Goal: Information Seeking & Learning: Check status

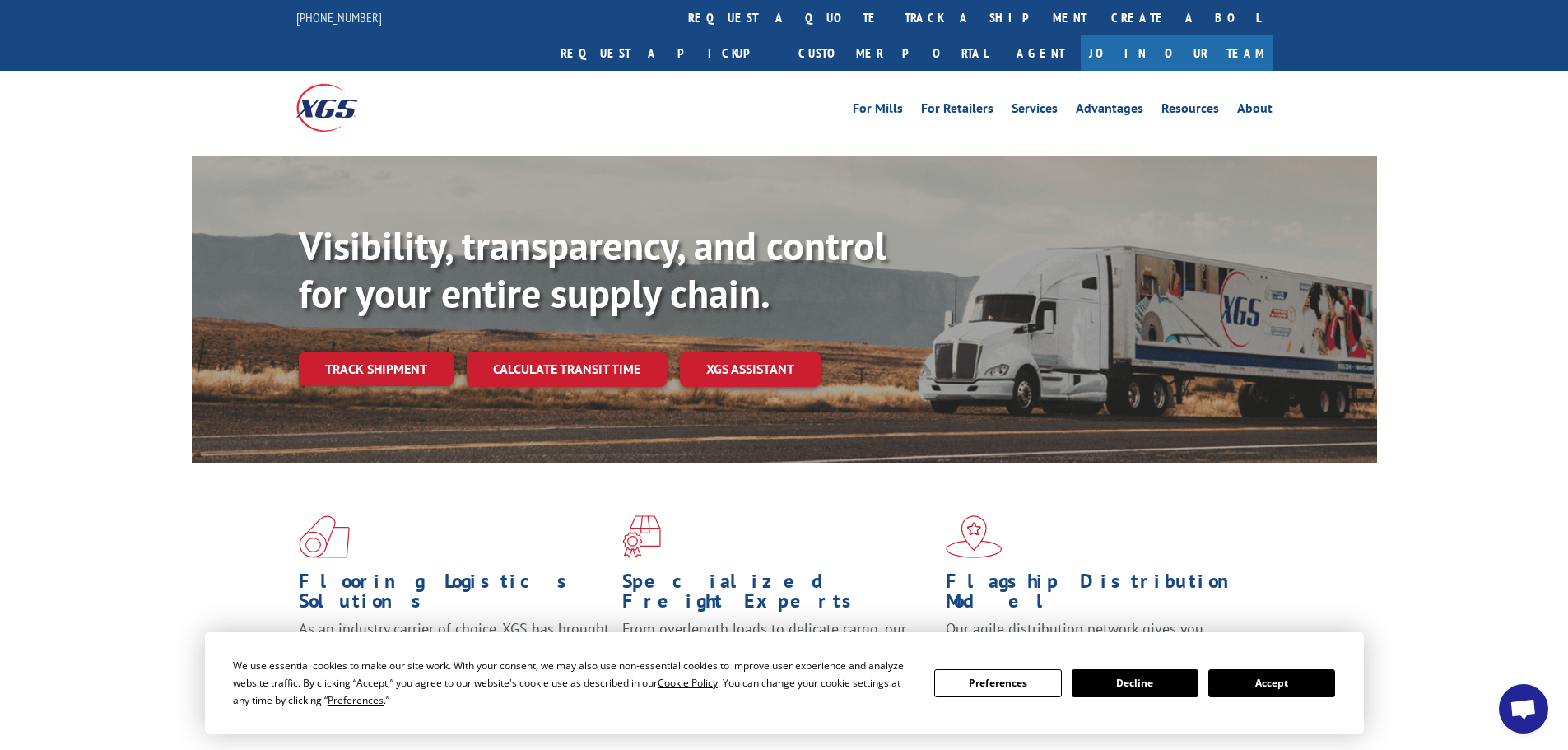
click at [1300, 686] on button "Accept" at bounding box center [1272, 682] width 126 height 28
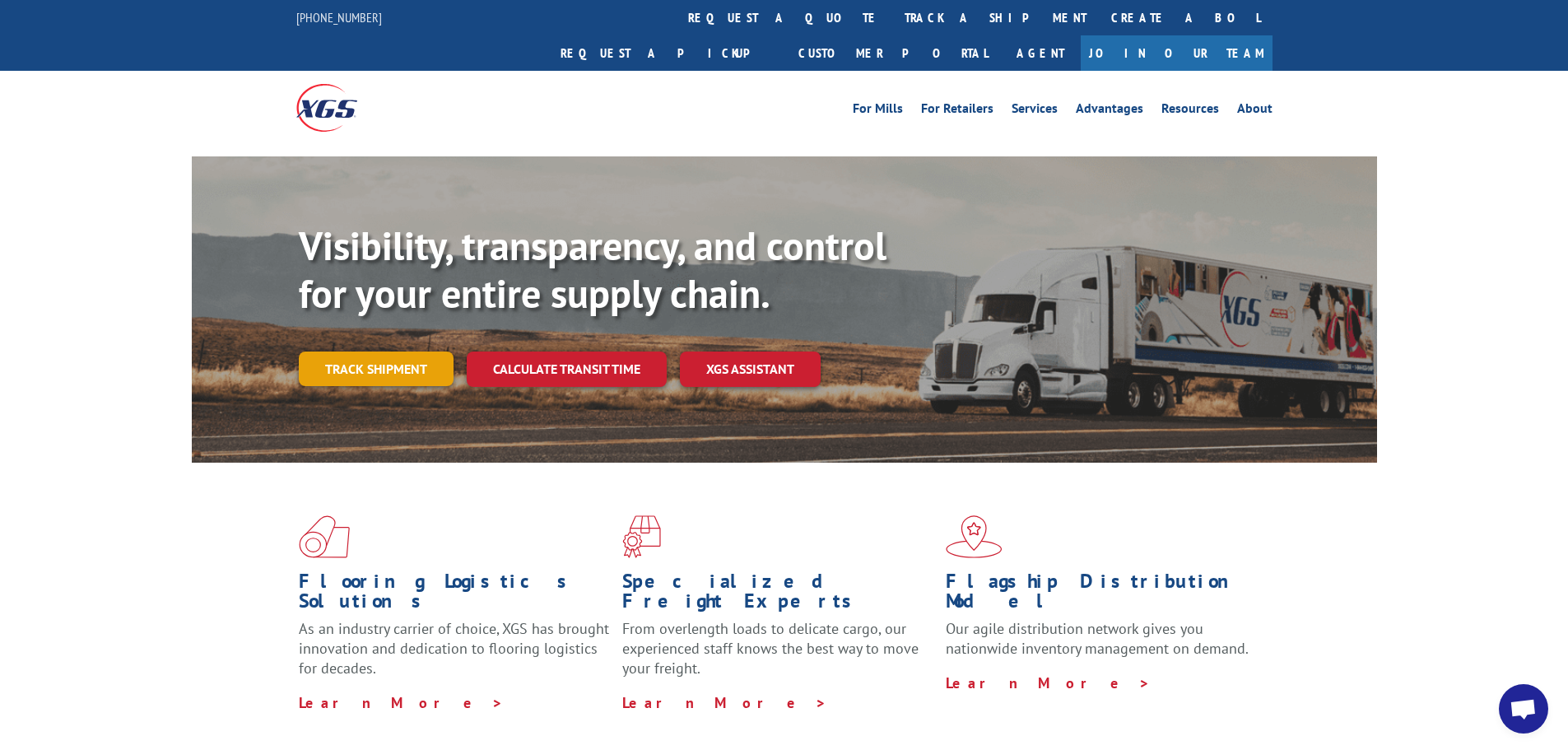
click at [342, 351] on link "Track shipment" at bounding box center [376, 368] width 154 height 34
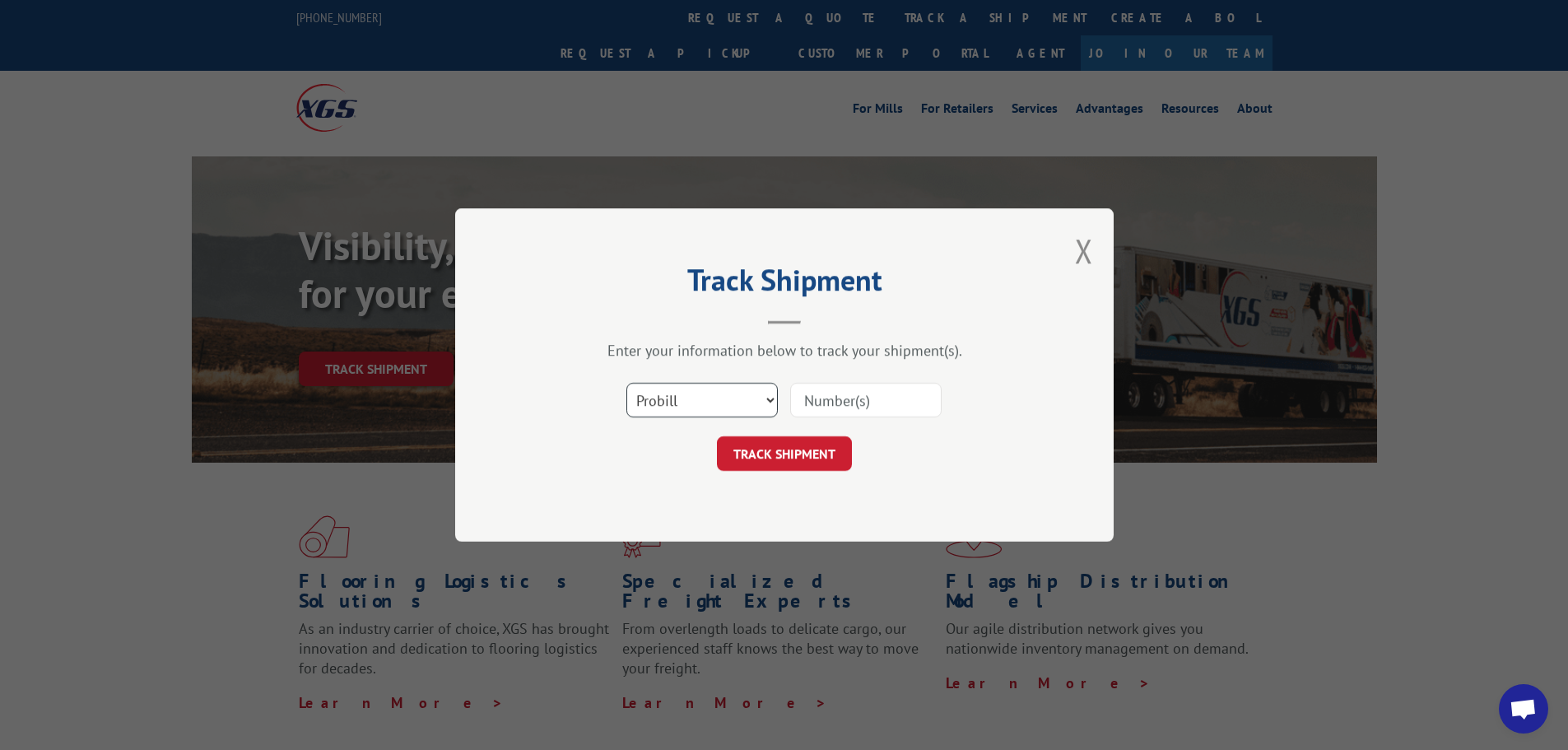
click at [739, 409] on select "Select category... Probill BOL PO" at bounding box center [702, 400] width 152 height 34
select select "bol"
click at [626, 383] on select "Select category... Probill BOL PO" at bounding box center [702, 400] width 152 height 34
paste input "7063880"
type input "7063880"
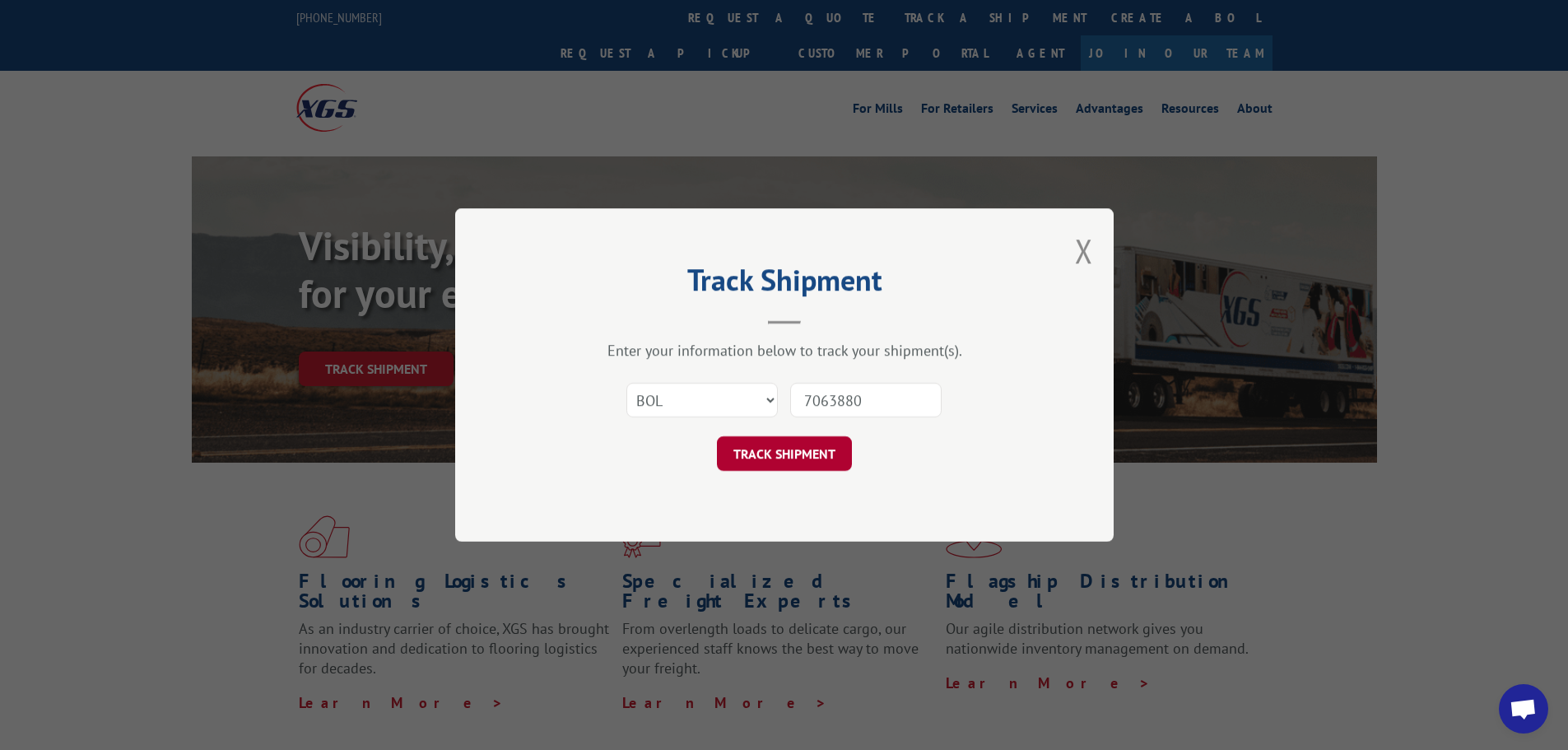
click at [810, 451] on button "TRACK SHIPMENT" at bounding box center [784, 453] width 135 height 34
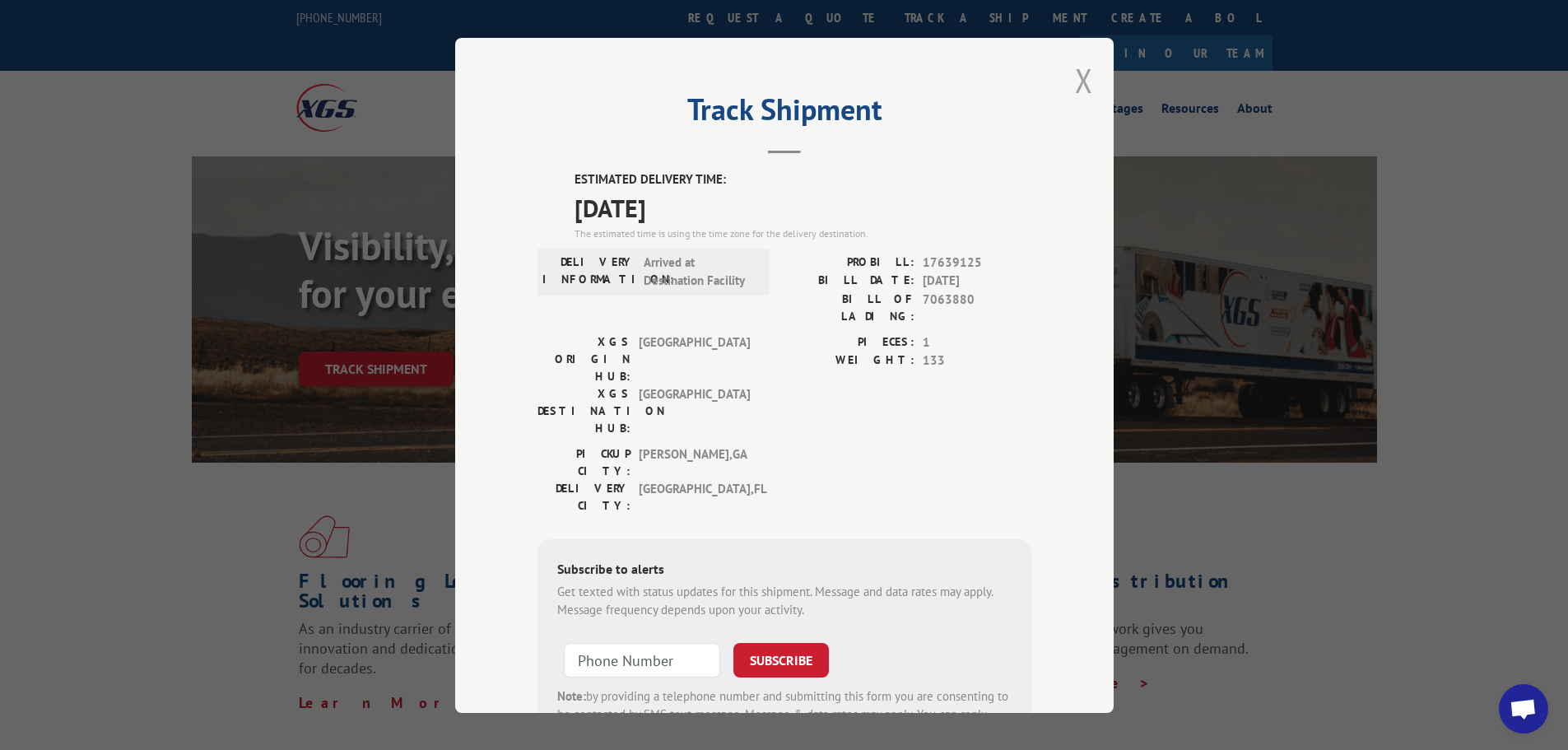
click at [1075, 79] on button "Close modal" at bounding box center [1084, 80] width 18 height 43
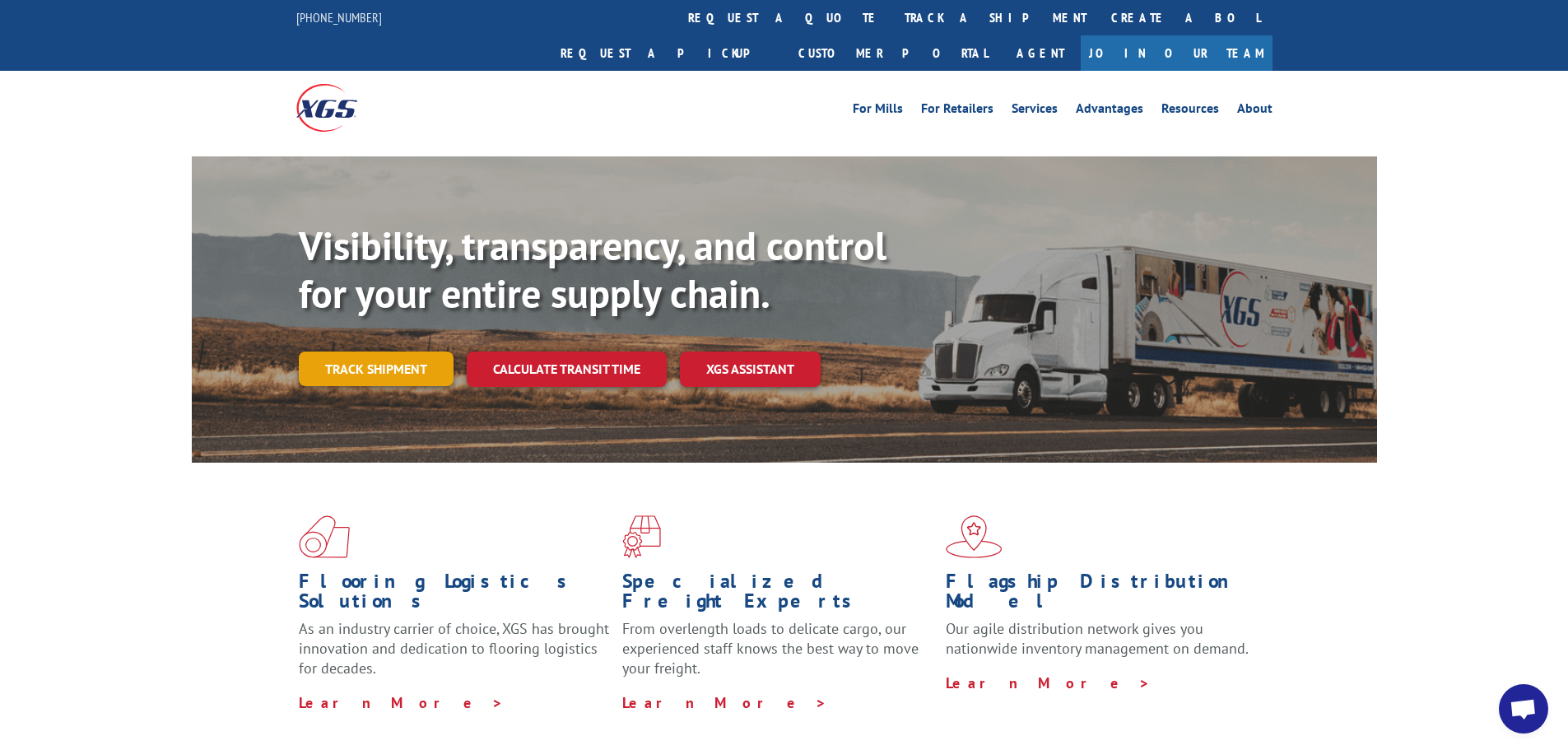
click at [412, 351] on link "Track shipment" at bounding box center [376, 368] width 154 height 34
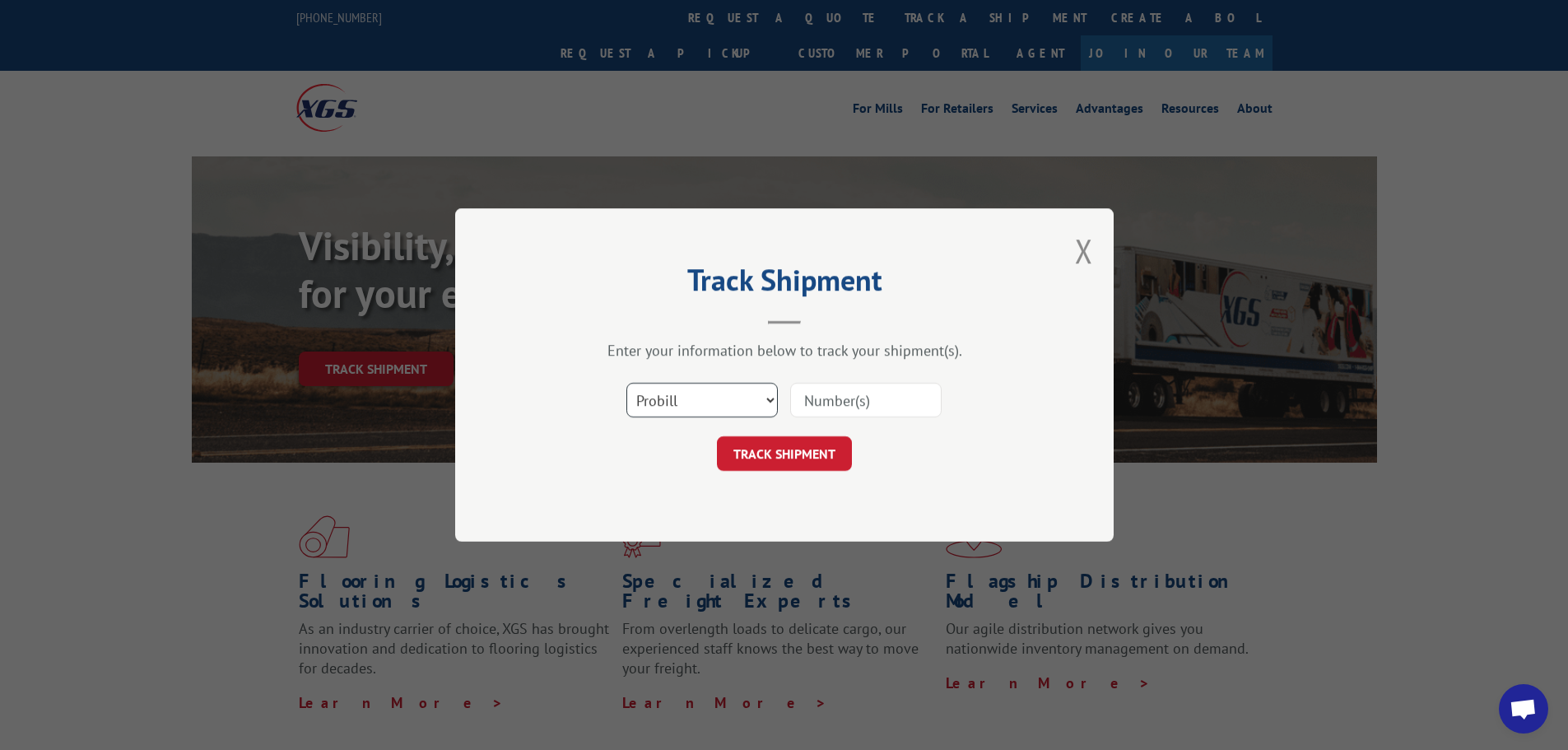
click at [762, 391] on select "Select category... Probill BOL PO" at bounding box center [702, 400] width 152 height 34
select select "bol"
click at [626, 383] on select "Select category... Probill BOL PO" at bounding box center [702, 400] width 152 height 34
paste input "7063881"
type input "7063881"
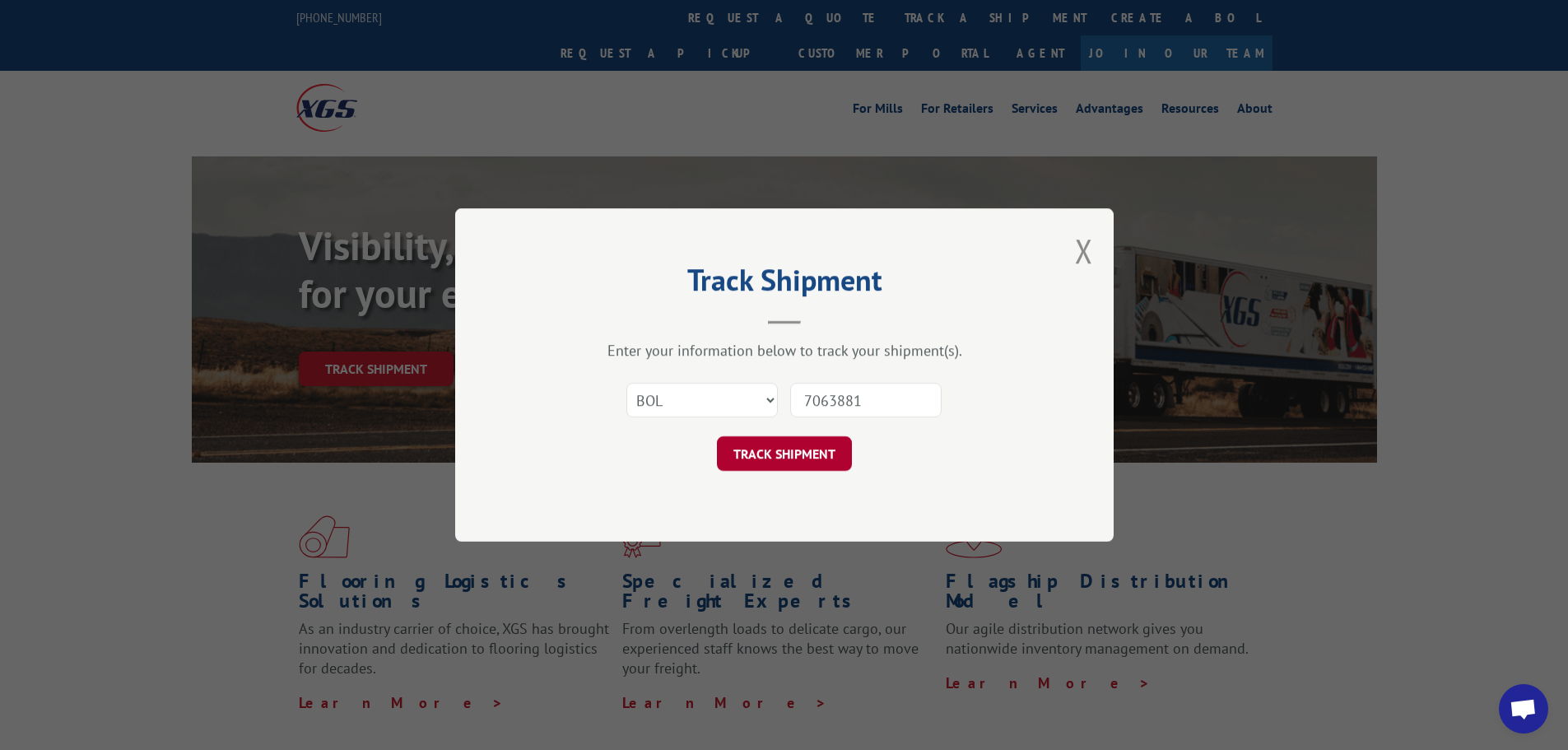
click at [823, 463] on button "TRACK SHIPMENT" at bounding box center [784, 453] width 135 height 34
